Goal: Task Accomplishment & Management: Use online tool/utility

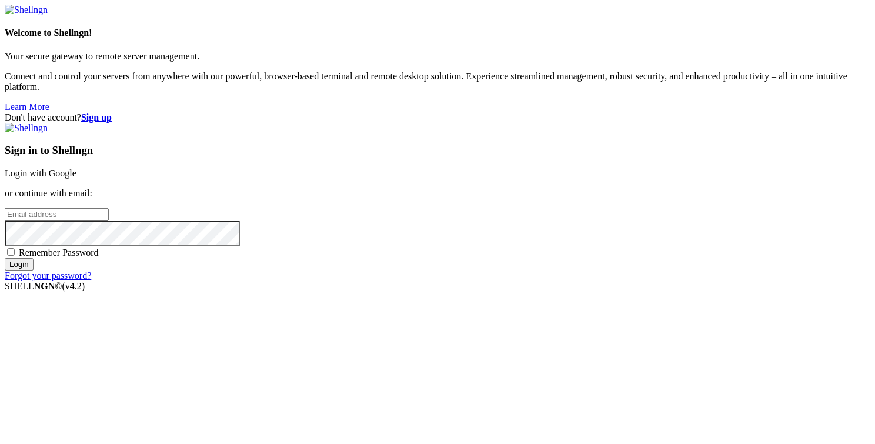
click at [109, 220] on input "email" at bounding box center [57, 214] width 104 height 12
type input "Jossith#29"
click at [5, 258] on input "Login" at bounding box center [19, 264] width 29 height 12
type input "[PERSON_NAME][EMAIL_ADDRESS][DOMAIN_NAME]"
click at [5, 258] on input "Login" at bounding box center [19, 264] width 29 height 12
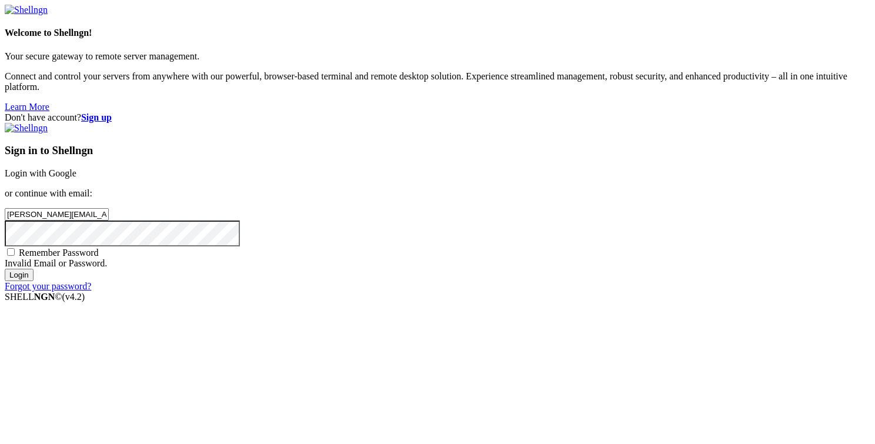
click at [5, 269] on input "Login" at bounding box center [19, 275] width 29 height 12
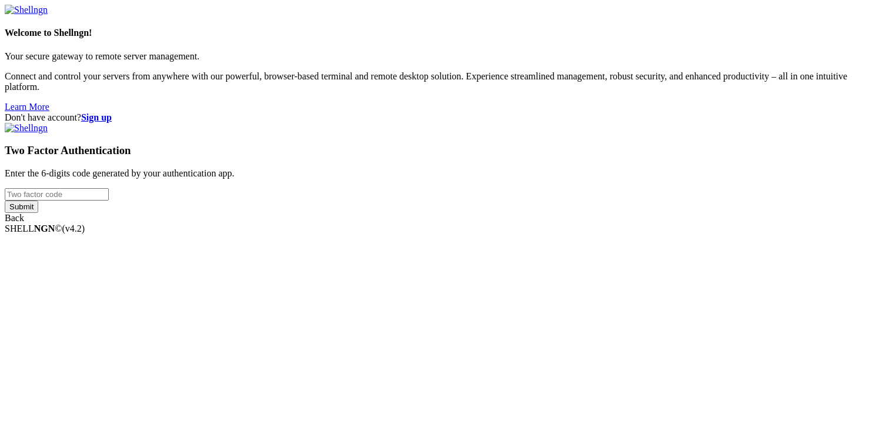
click at [109, 200] on input "number" at bounding box center [57, 194] width 104 height 12
type input "151676"
click at [38, 213] on input "Submit" at bounding box center [22, 206] width 34 height 12
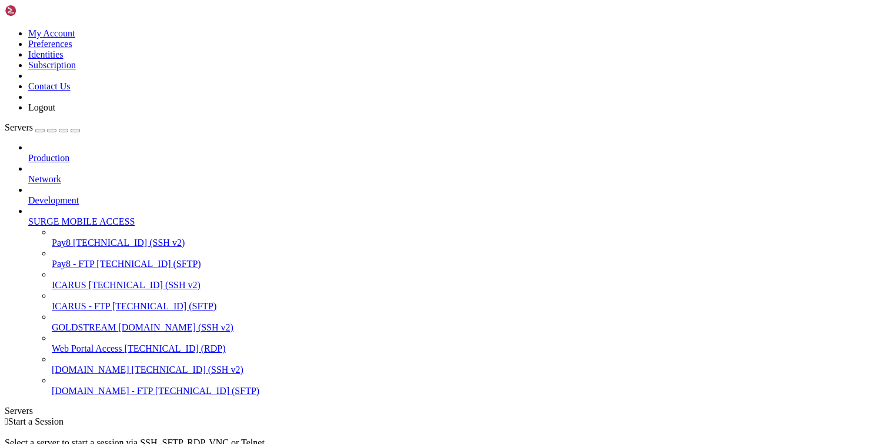
click at [80, 280] on span "ICARUS" at bounding box center [69, 285] width 35 height 10
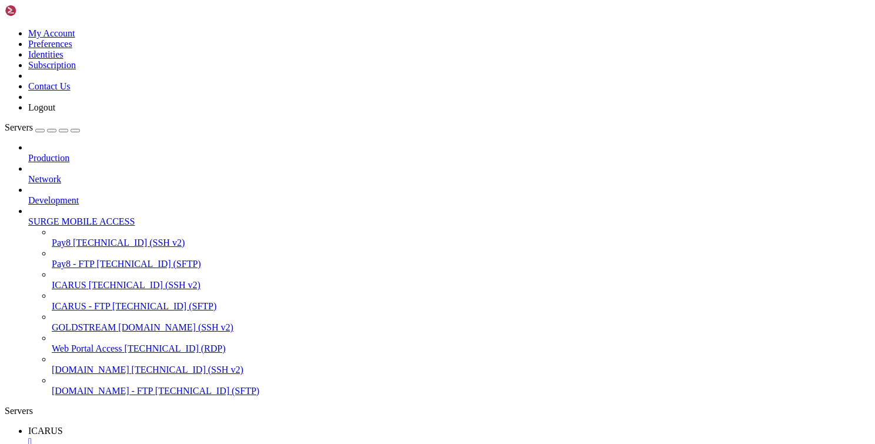
scroll to position [180, 0]
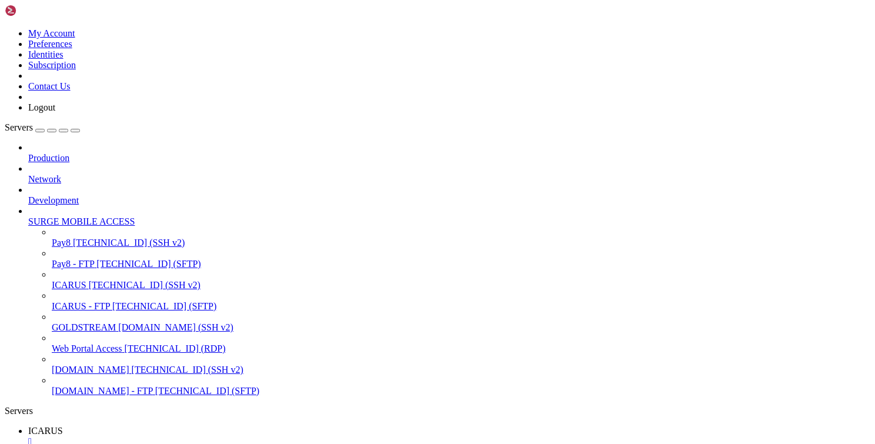
click at [68, 129] on button "button" at bounding box center [63, 131] width 9 height 4
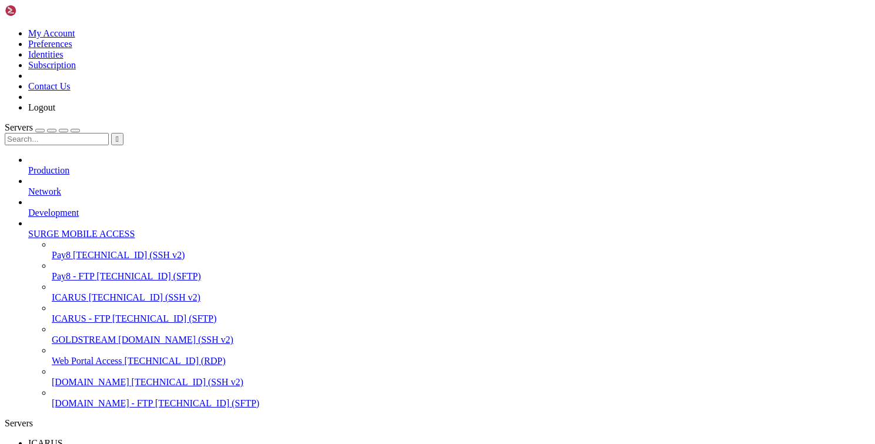
click at [99, 133] on input "text" at bounding box center [57, 139] width 104 height 12
paste input "Icaruswingssurge@2025"
type input "Icaruswingssurge@2025"
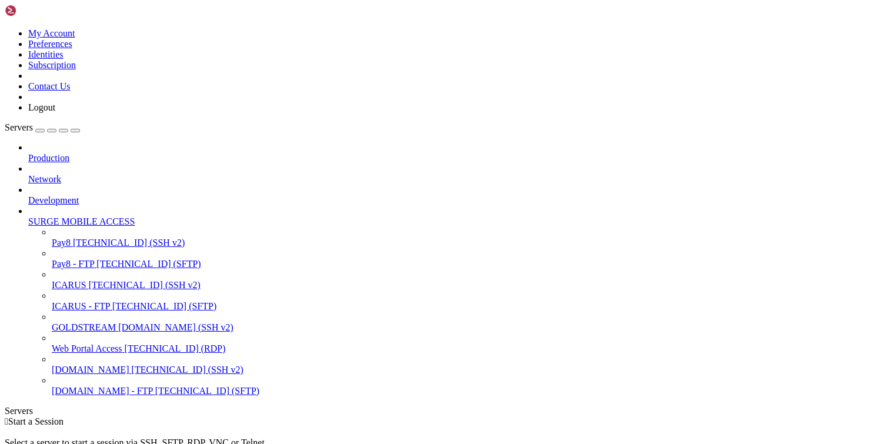
click at [89, 259] on span "Pay8 - FTP" at bounding box center [73, 264] width 42 height 10
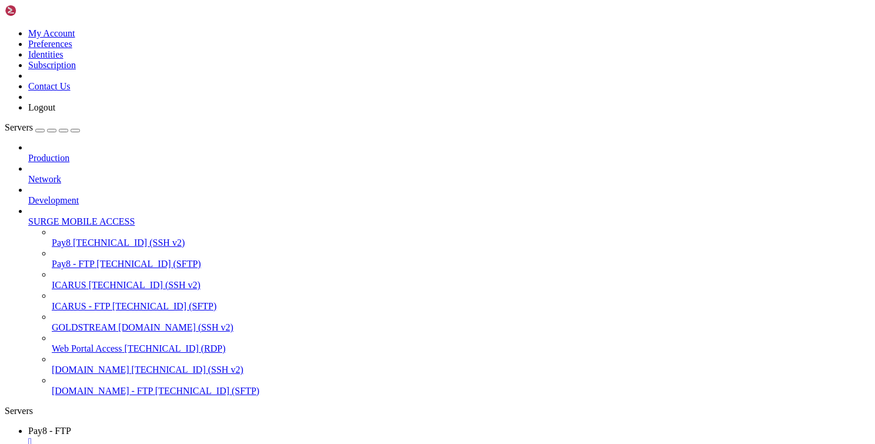
scroll to position [0, 0]
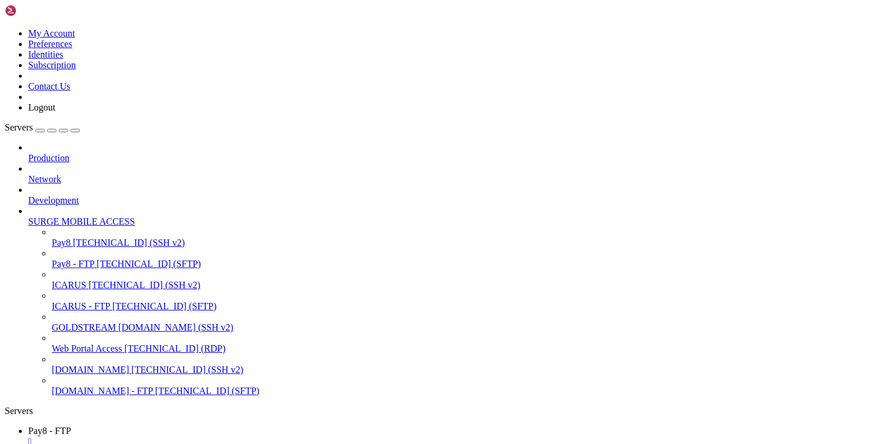
scroll to position [105, 0]
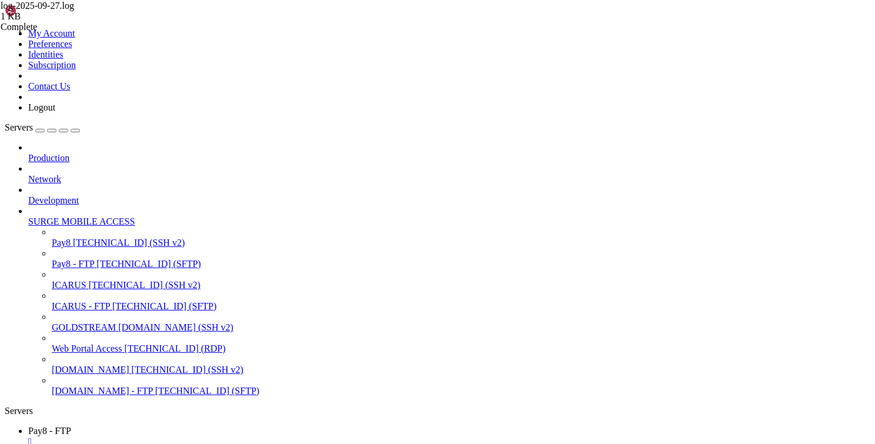
type input "/var/www/html/transact/app/Controllers"
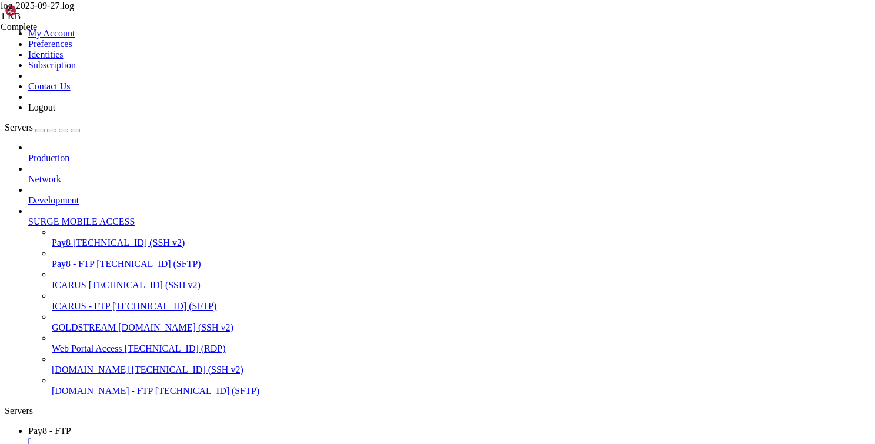
click at [80, 129] on button "button" at bounding box center [75, 131] width 9 height 4
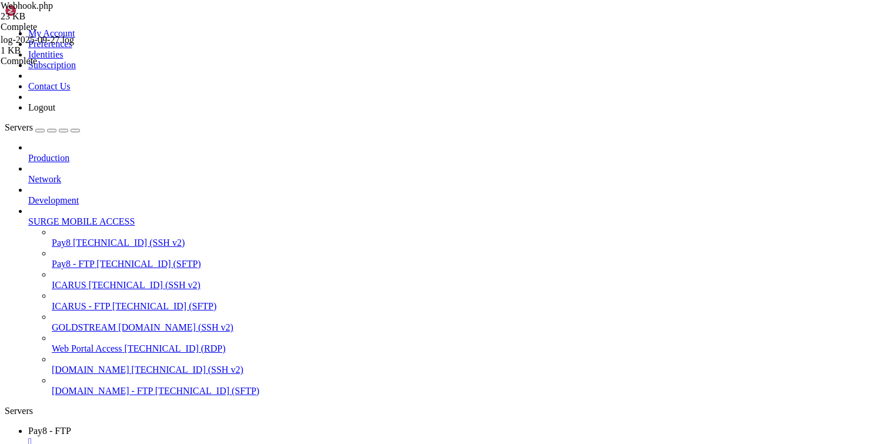
scroll to position [1340, 0]
type textarea "$transaction = $this->transactions->getTransactionByInstrId($data->InstrId);"
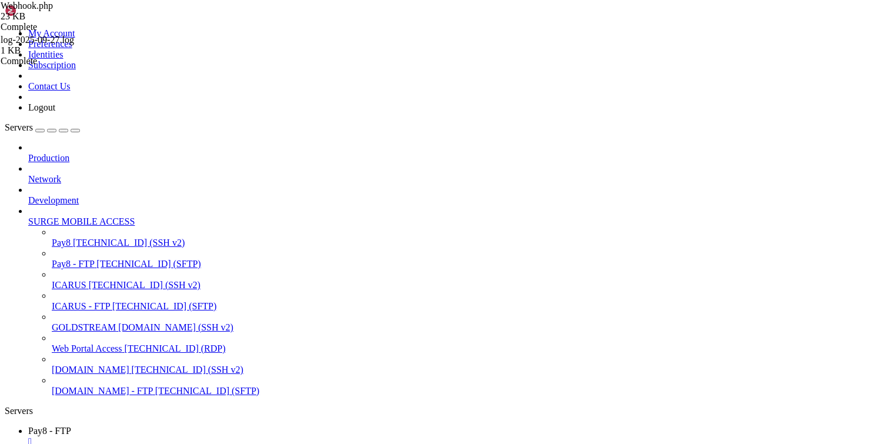
type textarea "$this->sendCallBack($transaction->cashout_callback, $response);"
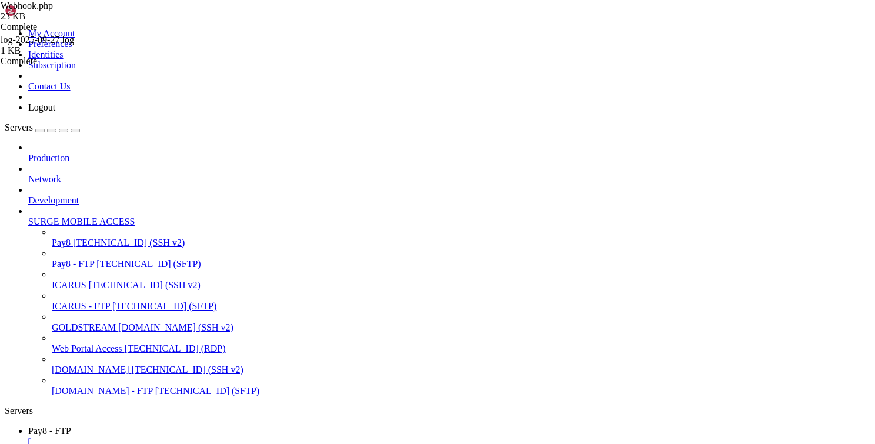
scroll to position [1376, 0]
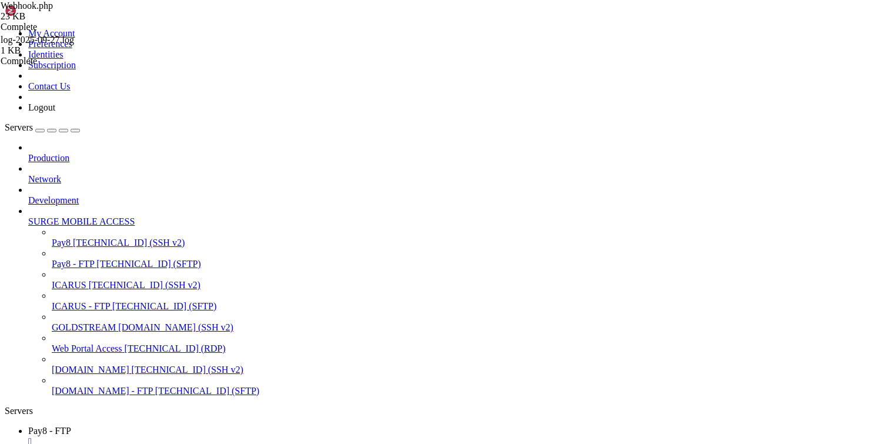
type textarea "$tx = json_decode($this->transactions->getTransactionByRef($txRef->refNo));"
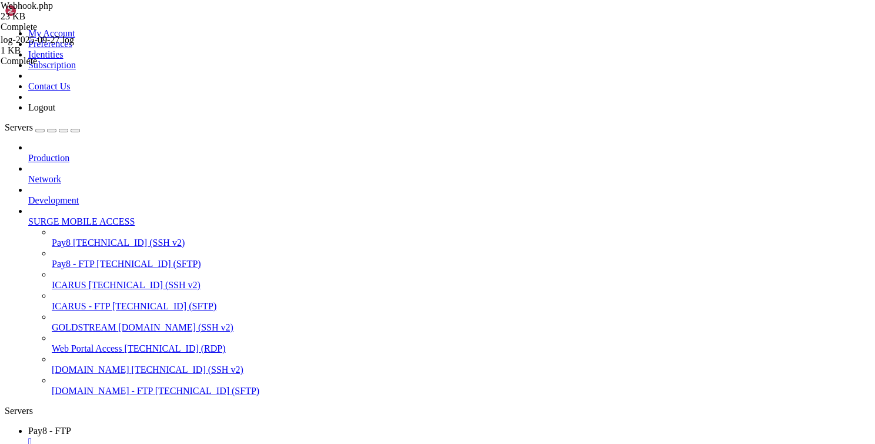
type textarea "var_dump($tx);"
type input "getTransactionByInstrId"
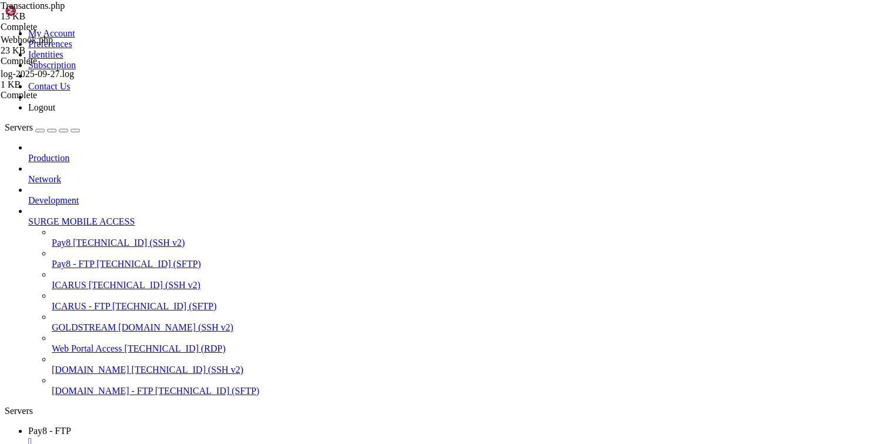
type textarea "$result = $this->builder->get()->getResult();"
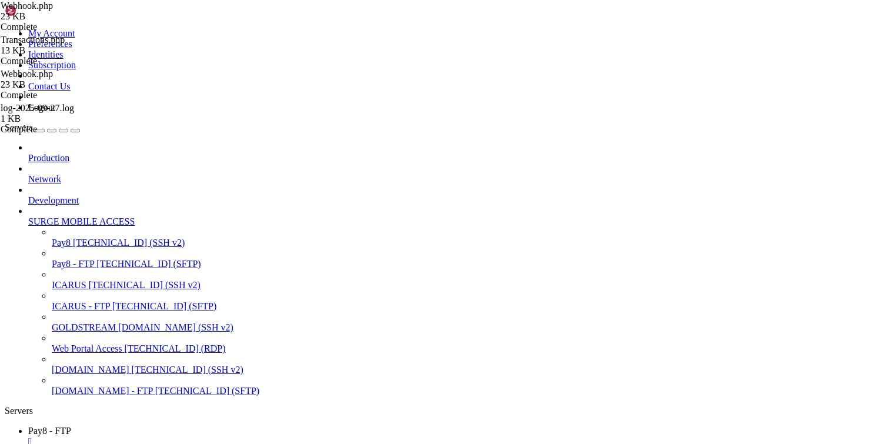
scroll to position [212, 0]
type textarea "$transaction = $this->transactions->getTransactionByInstrId($data->InstrId);"
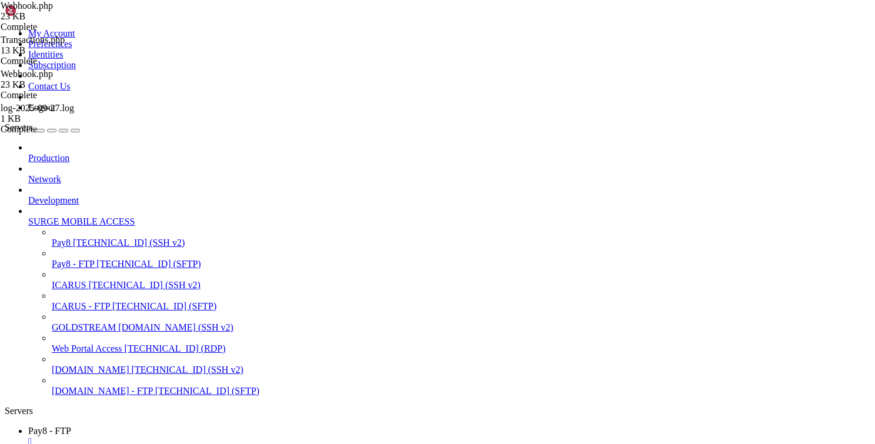
type textarea "e"
type textarea "v"
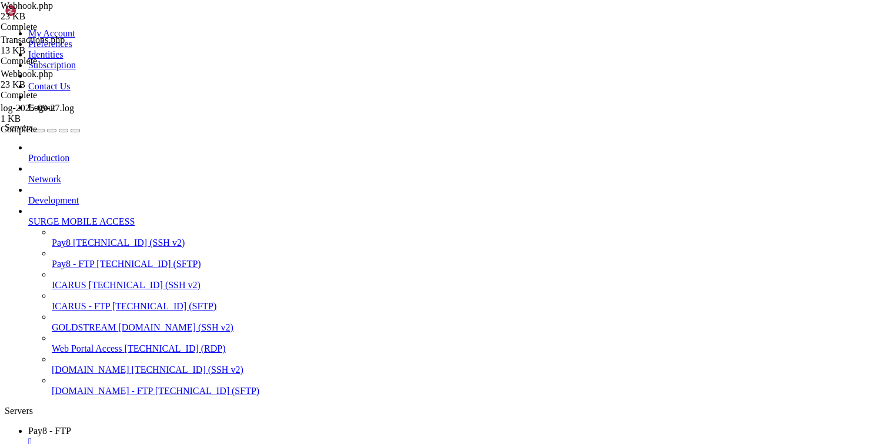
type textarea "var_dump($tx);"
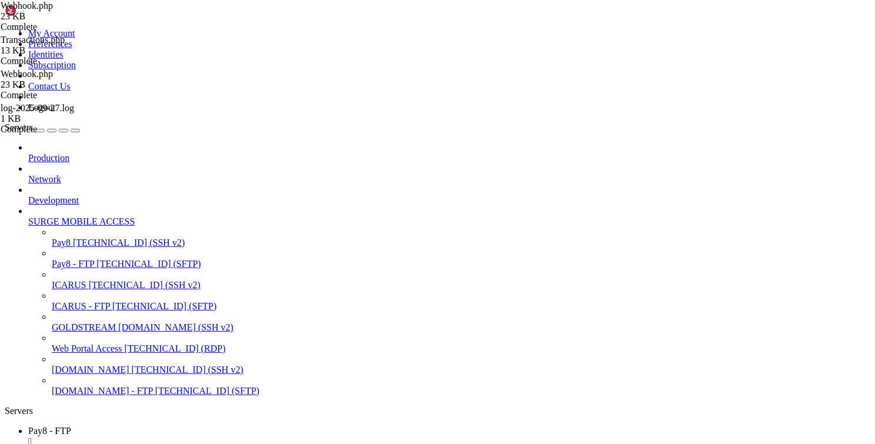
drag, startPoint x: 78, startPoint y: 221, endPoint x: 162, endPoint y: 219, distance: 84.1
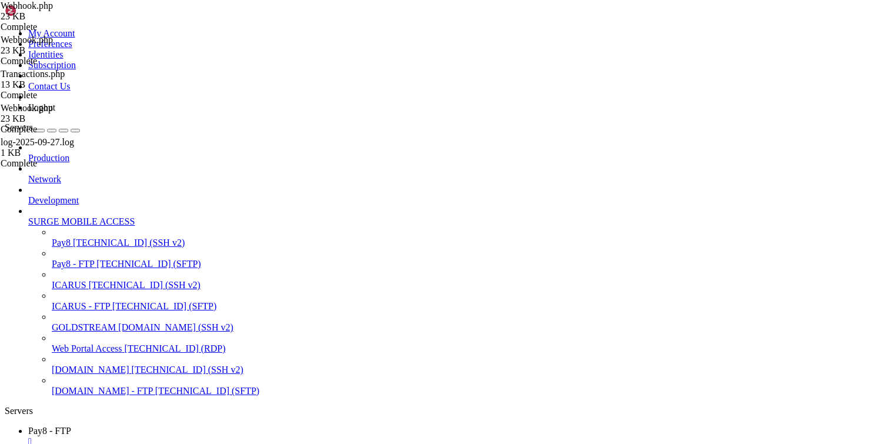
type textarea "var_dump($transaction);"
type textarea "$txRef = json_decode($transaction);"
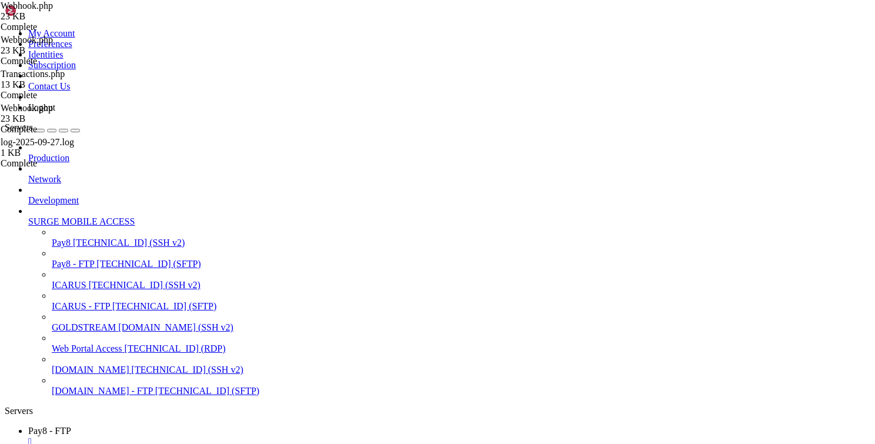
type textarea "var_dump($txRef);"
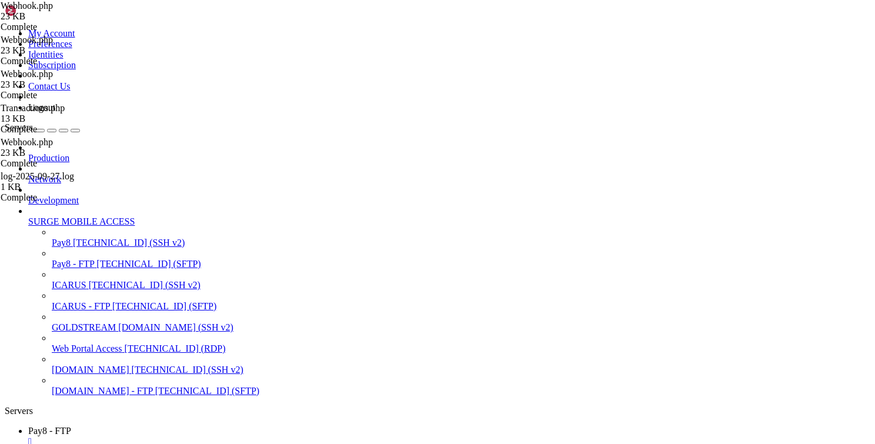
type textarea "var_dump($txRef->refNo);"
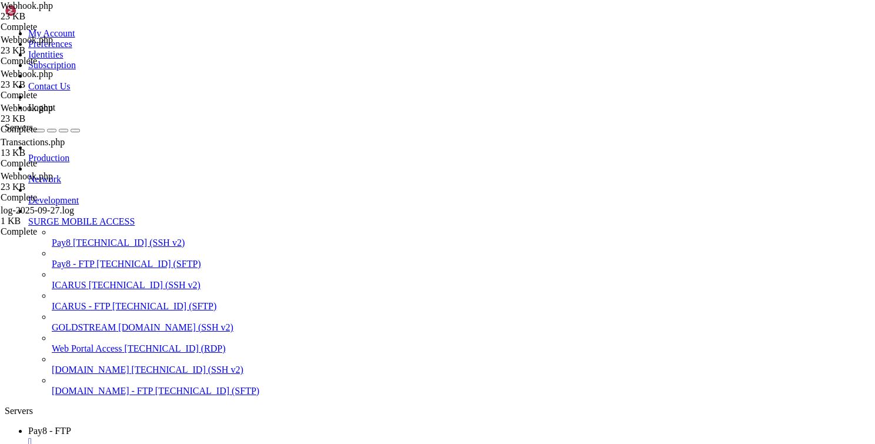
scroll to position [0, 21]
type textarea "}"
paste textarea
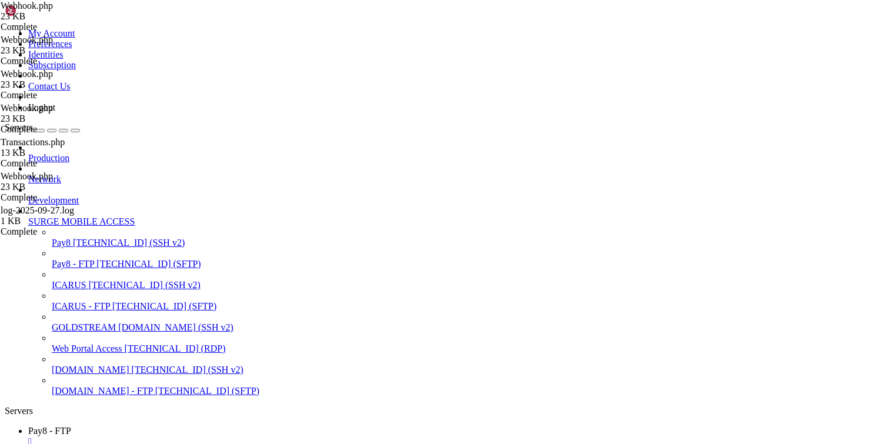
type textarea "private function getFirst25Chars($string) {"
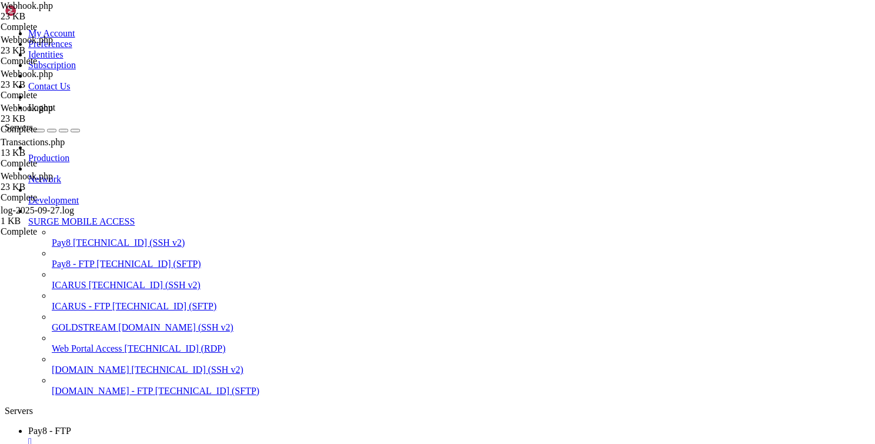
scroll to position [0, 1]
type textarea "$tx = json_decode($this->transactions->getTransactionByRef(str_sub$txRef->refNo…"
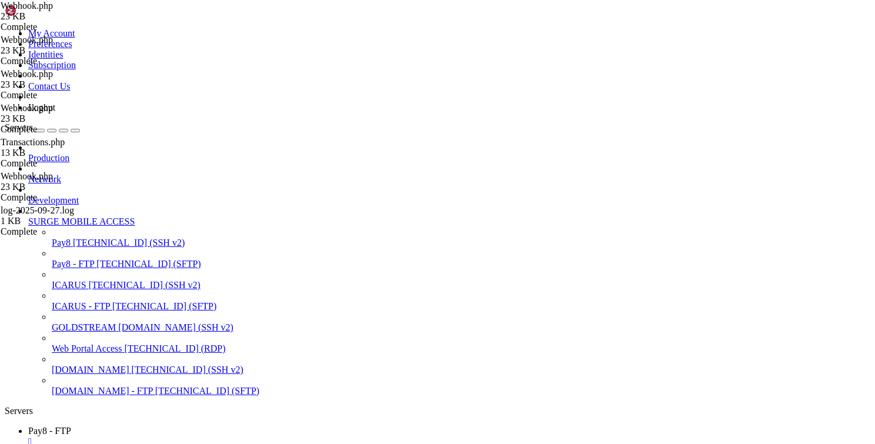
type textarea "var_dump($txRef->refNo);"
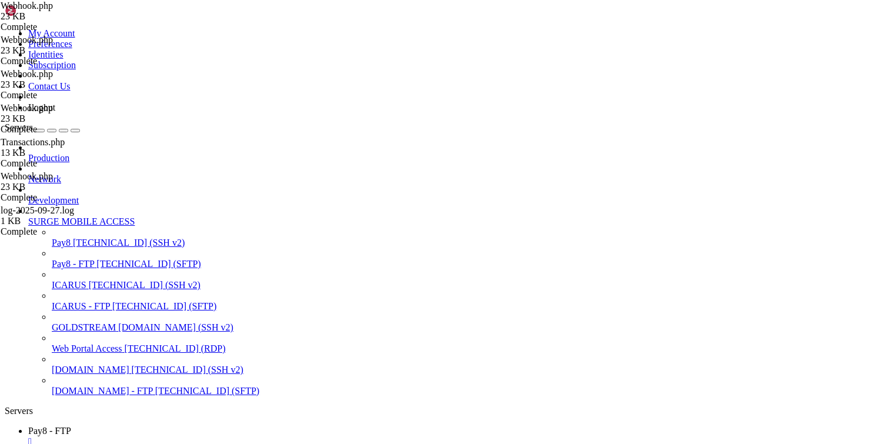
type textarea "$tx = json_decode($this->transactions->getTransactionByRef(str_sub$txRef->refNo…"
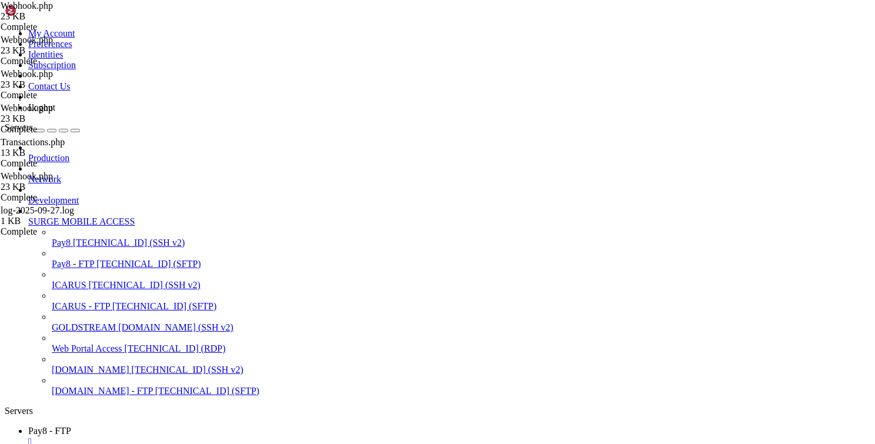
paste textarea "$txRef->refNo)"
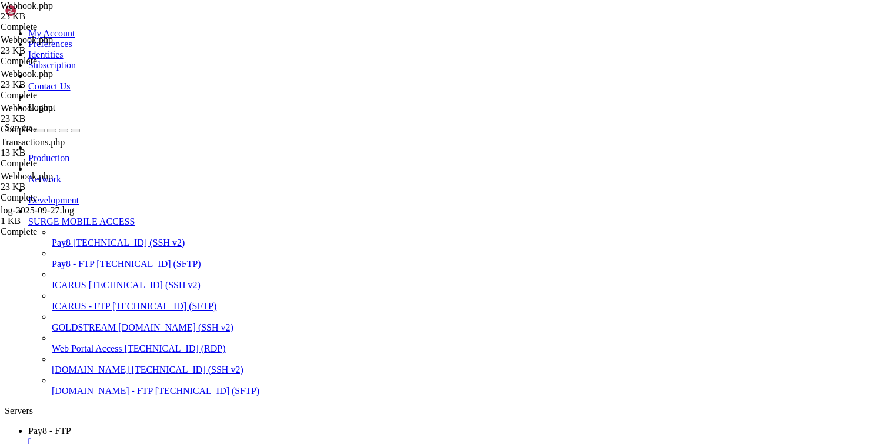
scroll to position [0, 12]
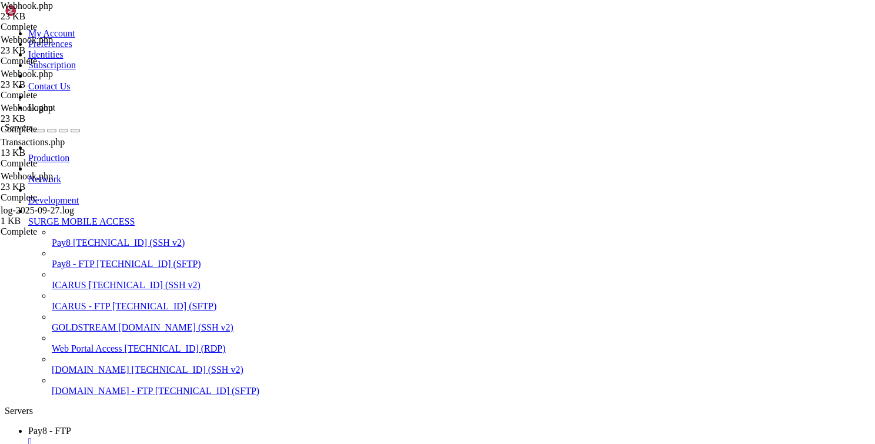
type textarea "private function getFirst25Chars($string) {"
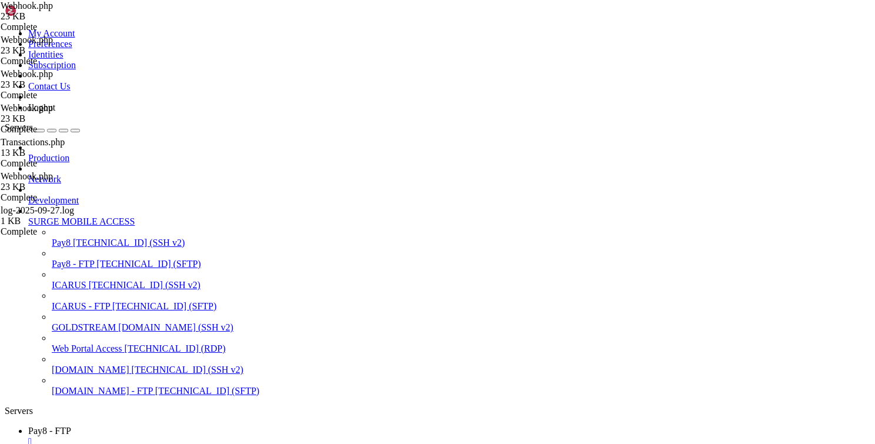
paste textarea
type textarea "$ref = $this->getFirst25Chars($txRef->refNo);"
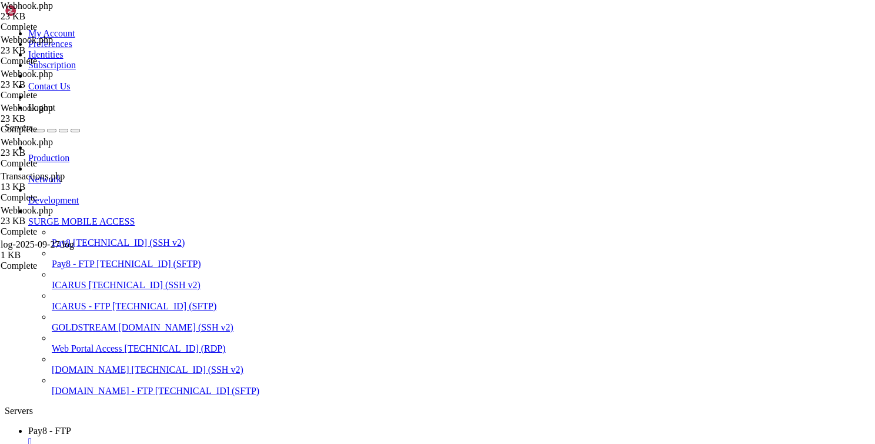
type textarea "$txRef = json_decode($transaction);"
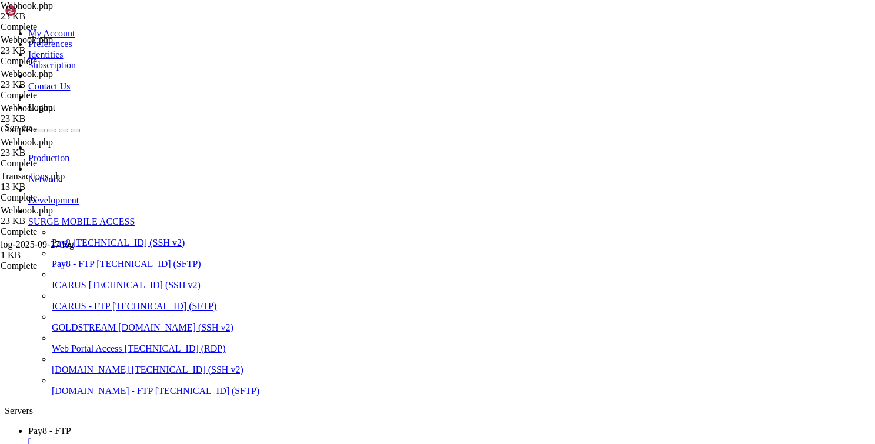
type textarea "$txRef = json_decode($transaction);"
type textarea "$transaction = $this->transactions->getTransactionByInstrId($data->InstrId);"
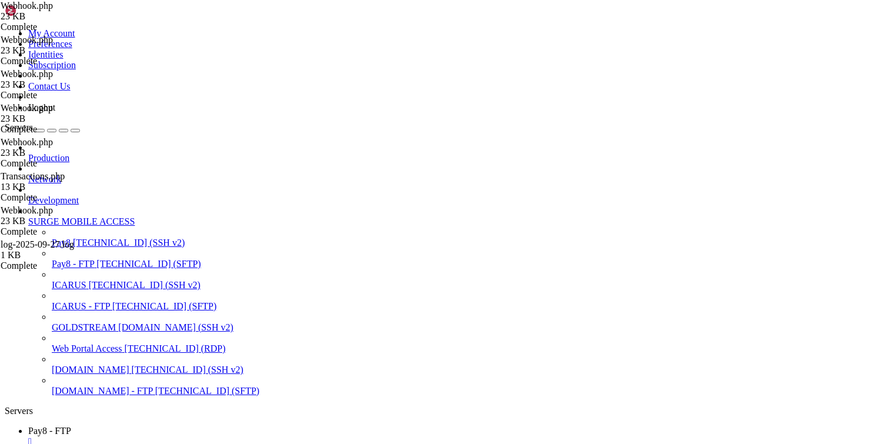
type textarea "$txRef = json_decode($transaction);"
type textarea "$ref = $this->getFirst25Chars($txRef->refNo);"
type textarea "$tx = json_decode($this->transactions->getTransactionByRef($ref));"
type textarea "var_dump($tx);"
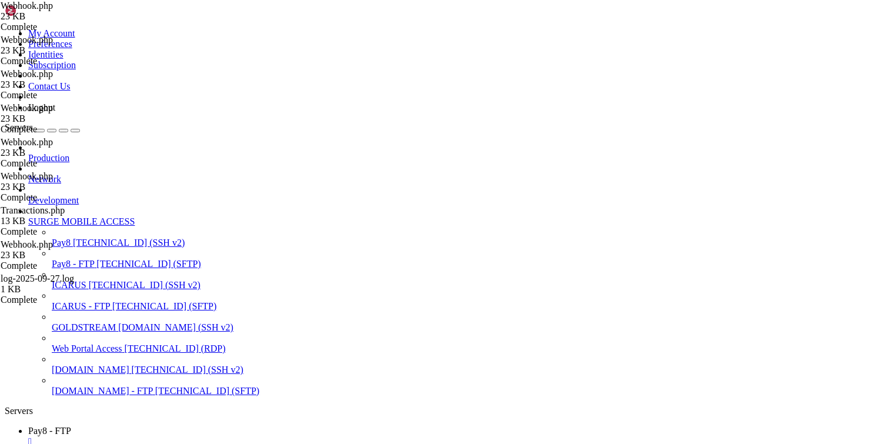
type textarea "$trxStatus = "";"
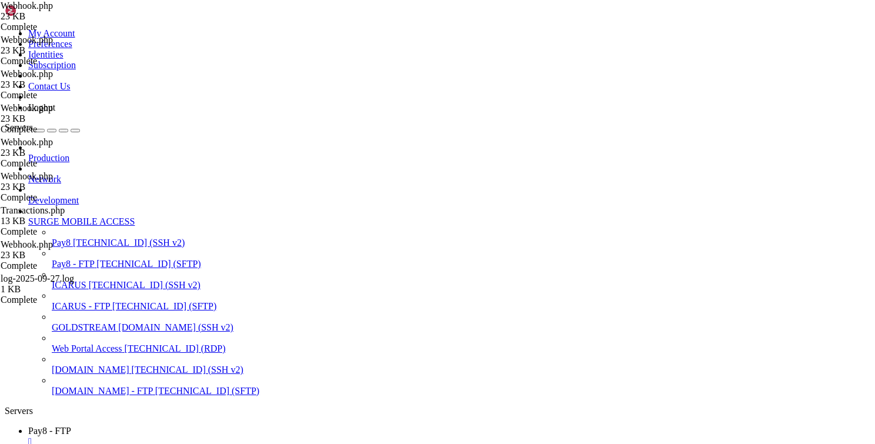
scroll to position [1291, 0]
type input "Transaction not found"
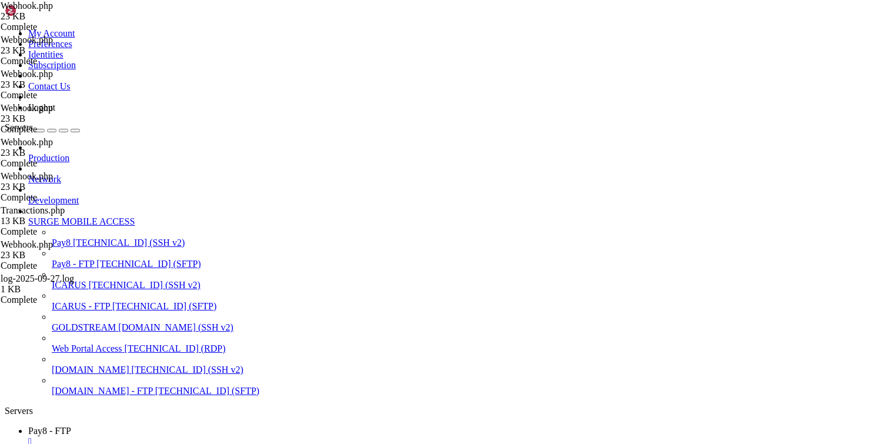
type textarea "$this->emailReceiptP8($ref);"
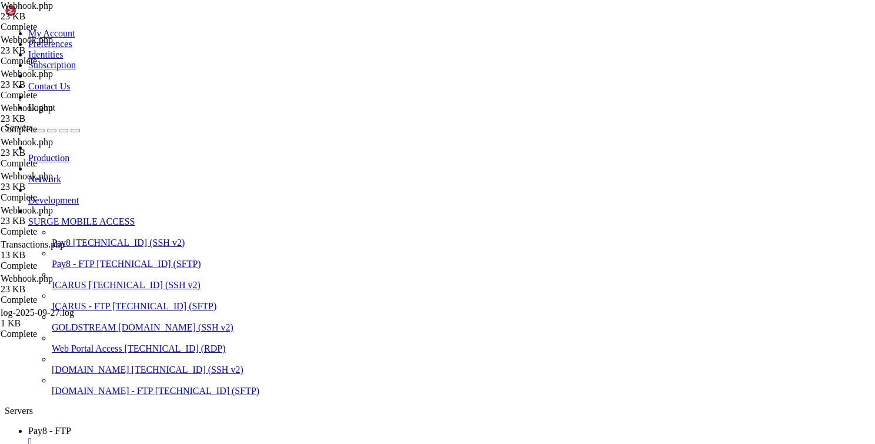
type textarea "}"
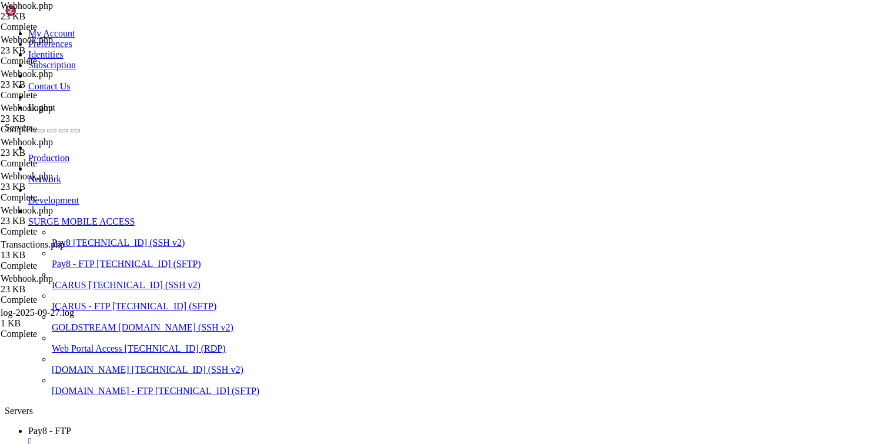
paste textarea "$transactionRef"
paste textarea "$transactionRef)"
type textarea "$ref = $this->getFirst25Chars($transactionRef);"
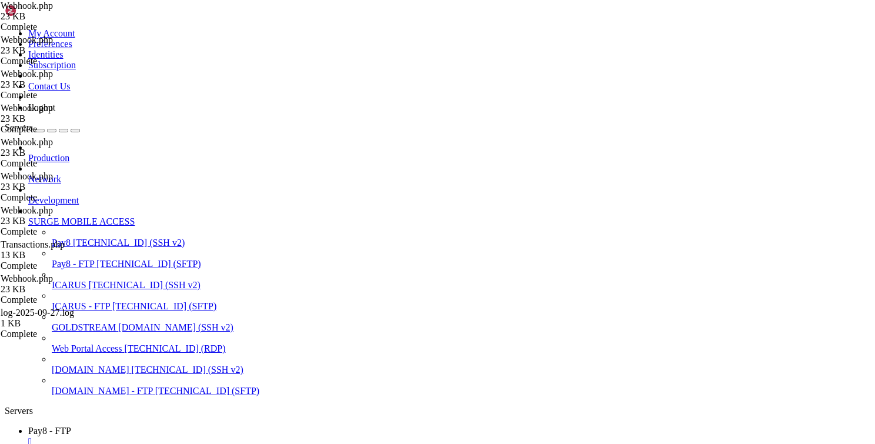
type textarea "$transaction = $this->transactions->getTransactionByRef($ref);"
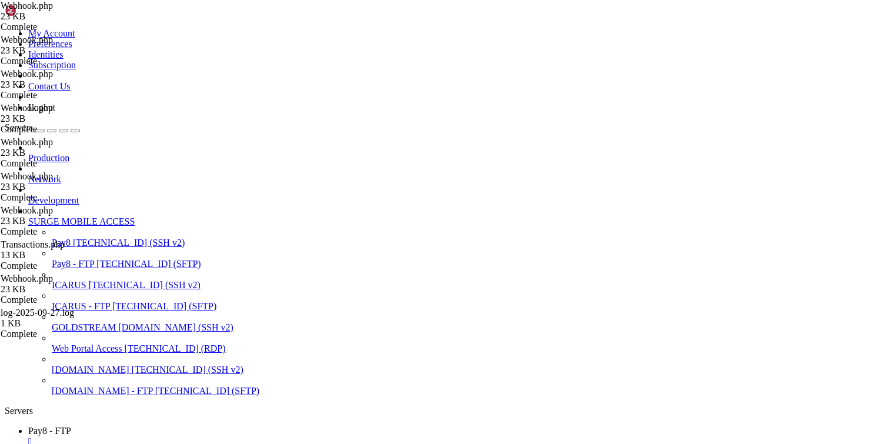
scroll to position [0, 19]
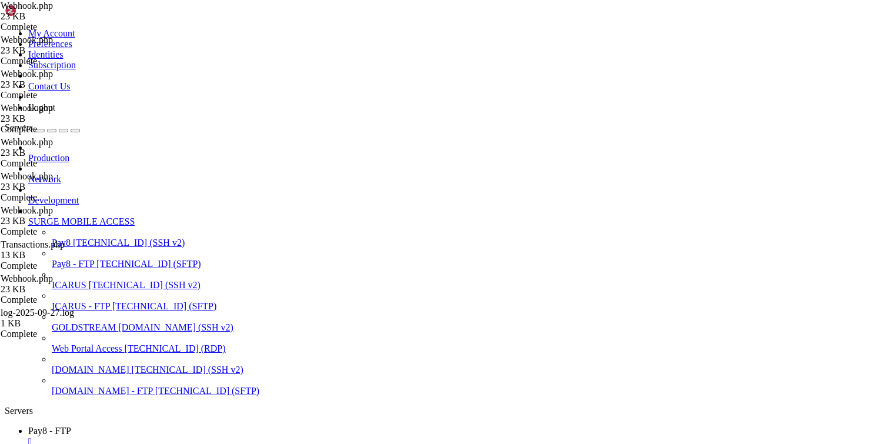
drag, startPoint x: 237, startPoint y: 207, endPoint x: 101, endPoint y: 205, distance: 136.4
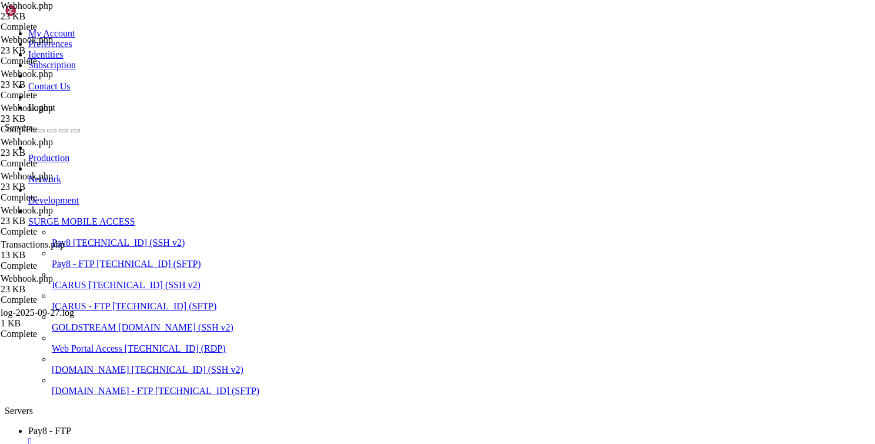
type textarea "$ref = $this->getFirst25Chars($transactionRef);"
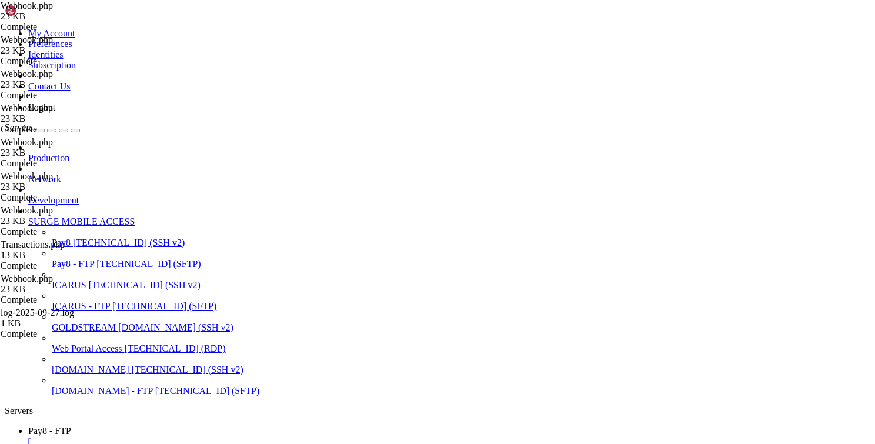
scroll to position [423, 0]
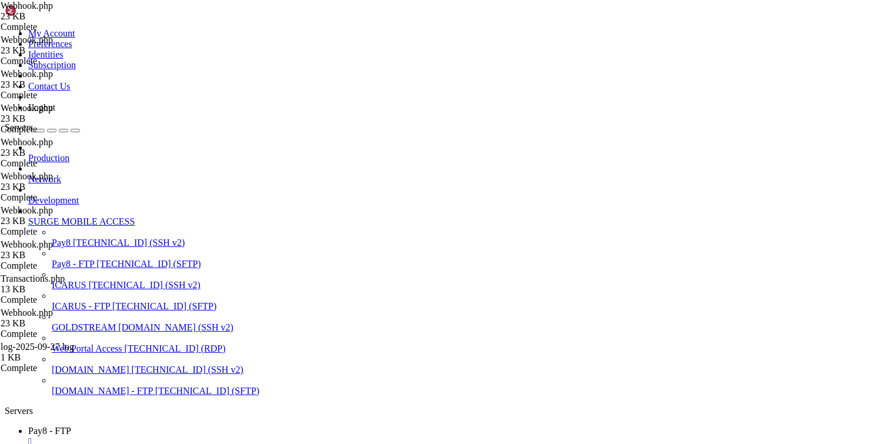
type textarea "$tx = json_decode($this->transactions->getTransactionByRef($ref));"
